Goal: Navigation & Orientation: Find specific page/section

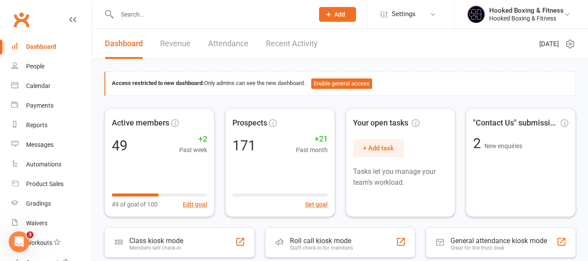
click at [209, 13] on input "text" at bounding box center [211, 14] width 193 height 12
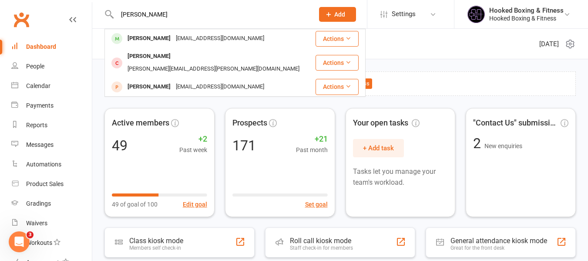
type input "[PERSON_NAME]"
click at [172, 43] on div "[PERSON_NAME]" at bounding box center [149, 38] width 48 height 13
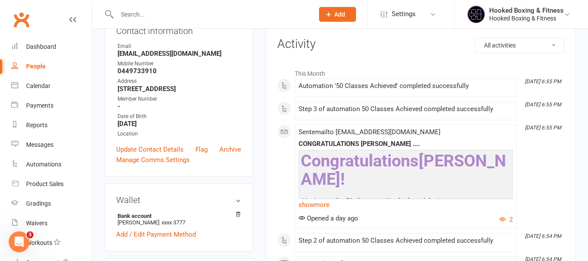
scroll to position [131, 0]
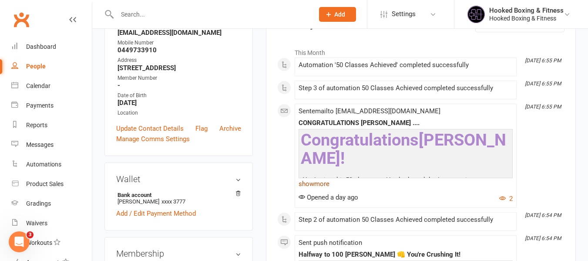
click at [306, 183] on link "show more" at bounding box center [406, 184] width 214 height 12
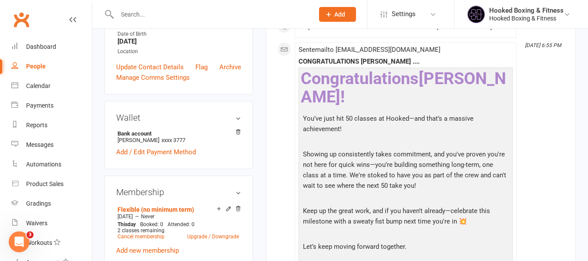
scroll to position [348, 0]
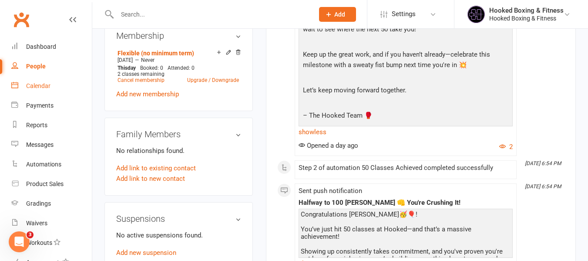
click at [49, 88] on div "Calendar" at bounding box center [38, 85] width 24 height 7
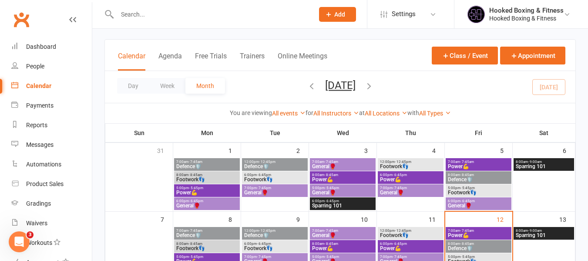
scroll to position [131, 0]
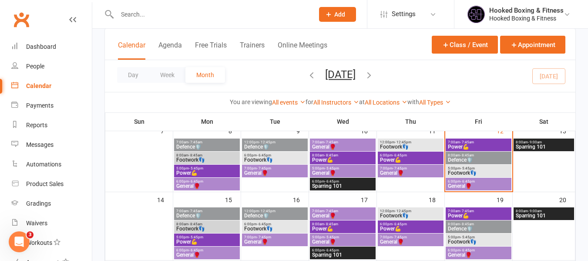
click at [481, 185] on span "General🥊" at bounding box center [479, 185] width 62 height 5
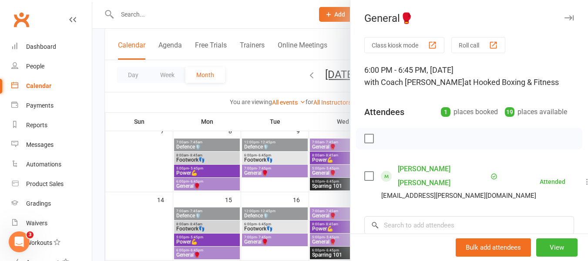
click at [272, 142] on div at bounding box center [340, 130] width 496 height 261
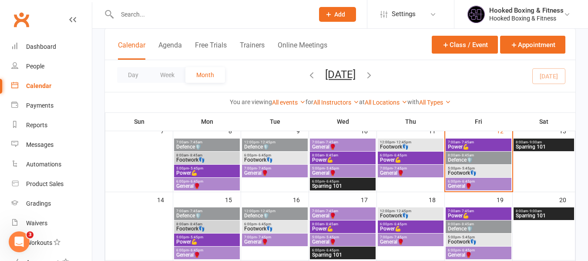
click at [474, 167] on span "- 5:45pm" at bounding box center [468, 168] width 14 height 4
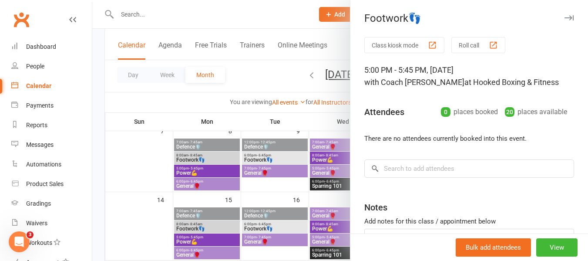
click at [283, 168] on div at bounding box center [340, 130] width 496 height 261
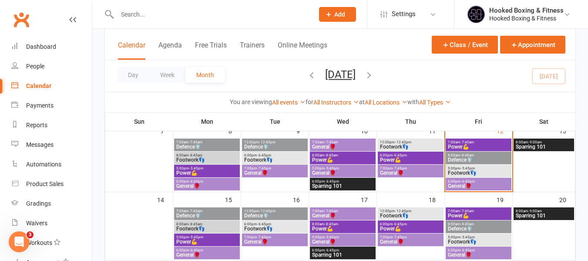
click at [495, 157] on span "Defence🛡️" at bounding box center [479, 159] width 62 height 5
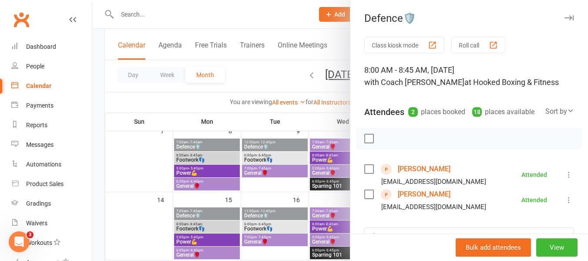
drag, startPoint x: 225, startPoint y: 150, endPoint x: 266, endPoint y: 158, distance: 41.3
click at [226, 151] on div at bounding box center [340, 130] width 496 height 261
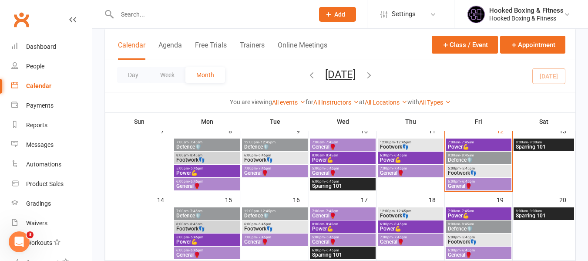
click at [458, 169] on span "5:00pm - 5:45pm" at bounding box center [479, 168] width 62 height 4
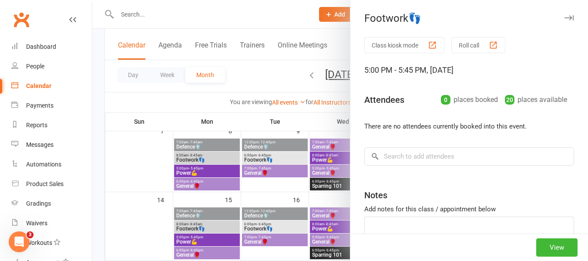
scroll to position [44, 0]
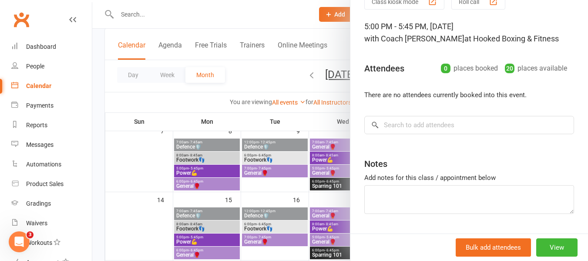
click at [321, 178] on div at bounding box center [340, 130] width 496 height 261
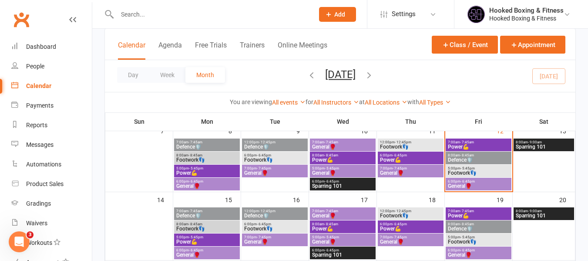
click at [475, 189] on div "6:00pm - 6:45pm General🥊" at bounding box center [479, 184] width 66 height 13
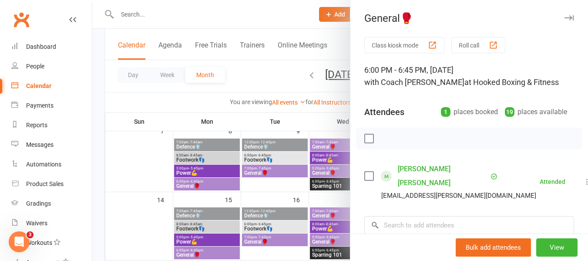
click at [290, 170] on div at bounding box center [340, 130] width 496 height 261
